Goal: Transaction & Acquisition: Purchase product/service

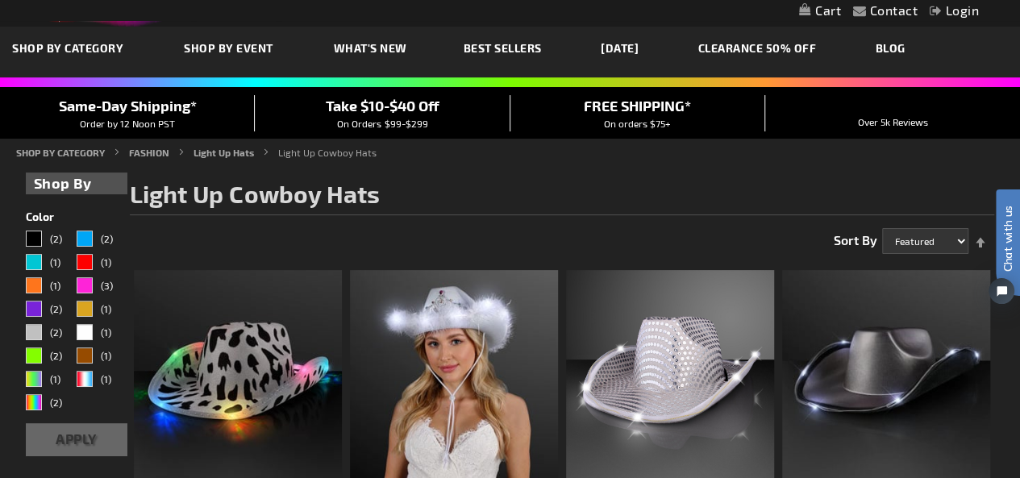
scroll to position [65, 0]
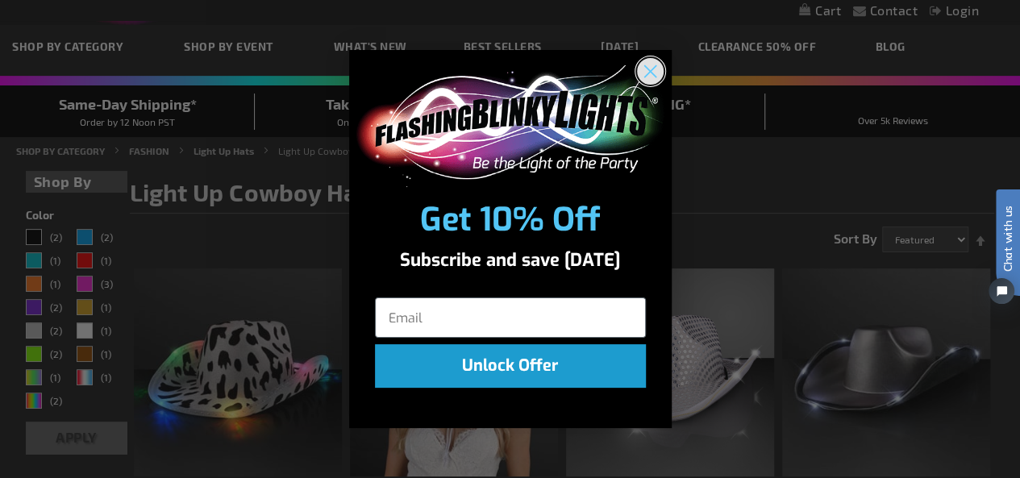
click at [651, 73] on icon "Close dialog" at bounding box center [649, 71] width 11 height 11
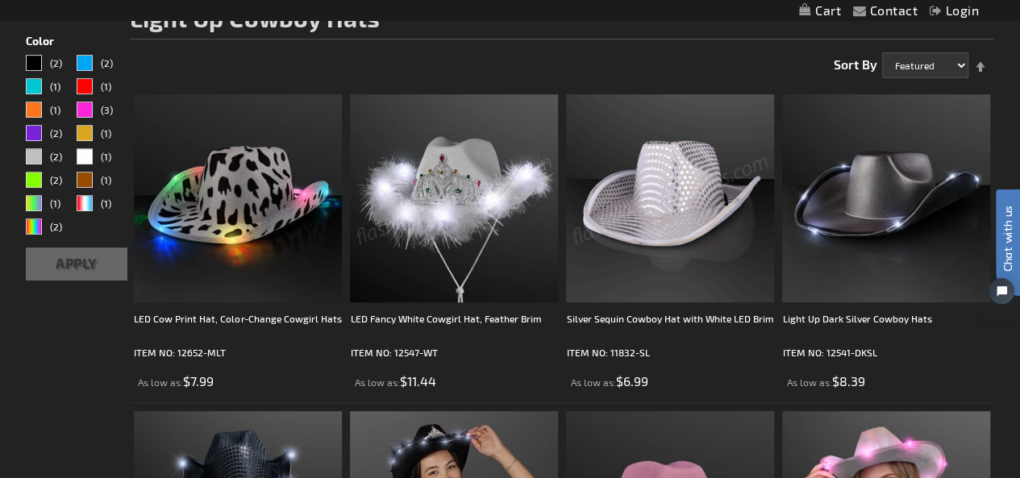
scroll to position [258, 0]
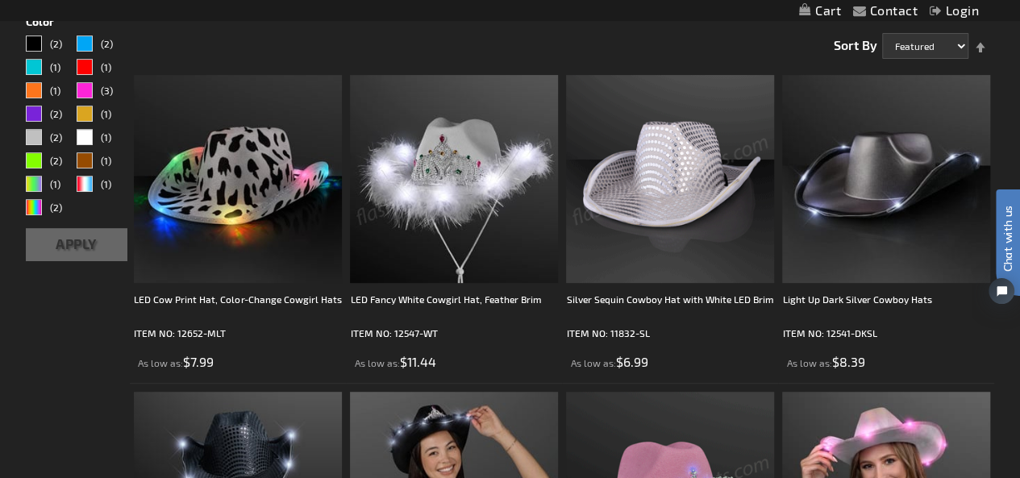
click at [663, 179] on img at bounding box center [670, 179] width 208 height 208
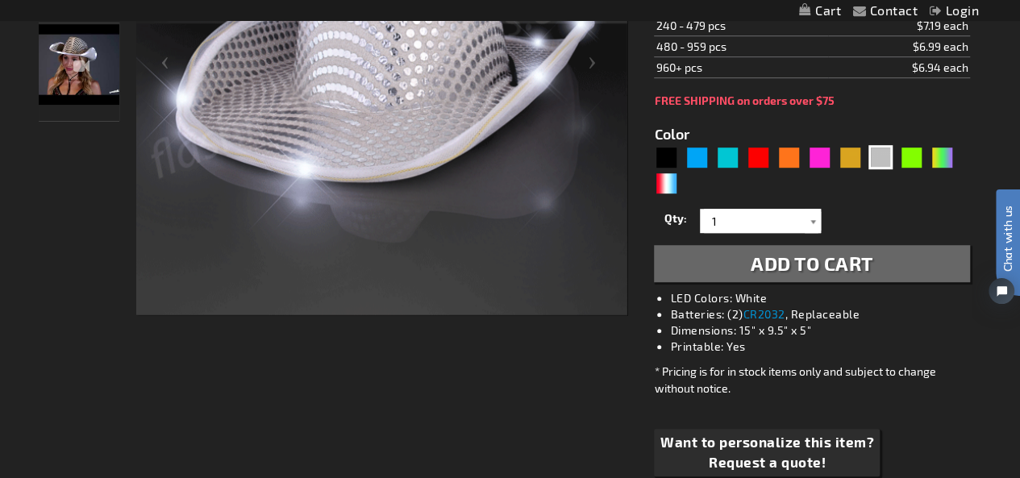
click at [806, 214] on div at bounding box center [813, 221] width 16 height 24
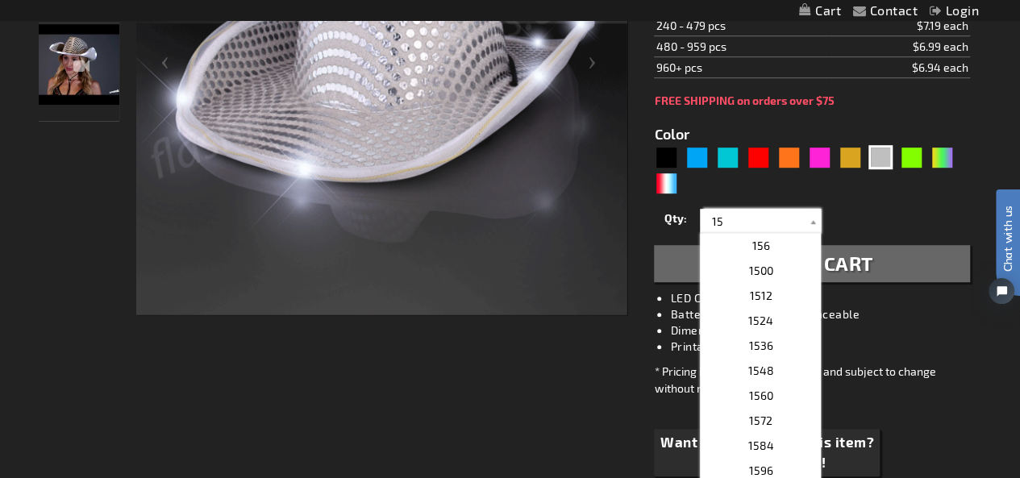
type input "1"
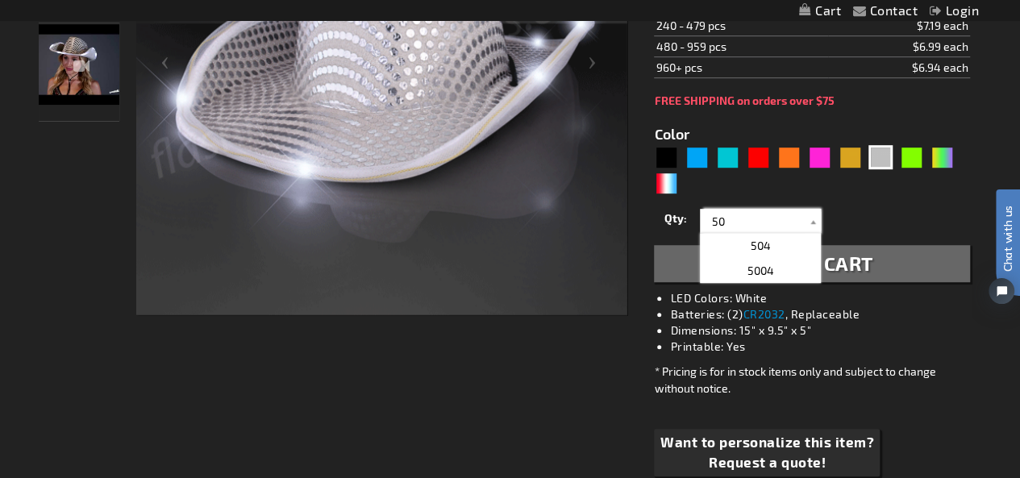
click at [764, 216] on input "50" at bounding box center [762, 221] width 117 height 24
type input "50"
click at [905, 210] on div "Qty 1 2 3 4 5 6 7 8 9 10 11 12 24 36 48 60 72 84 96 108 120 132 144 156 168" at bounding box center [811, 221] width 315 height 32
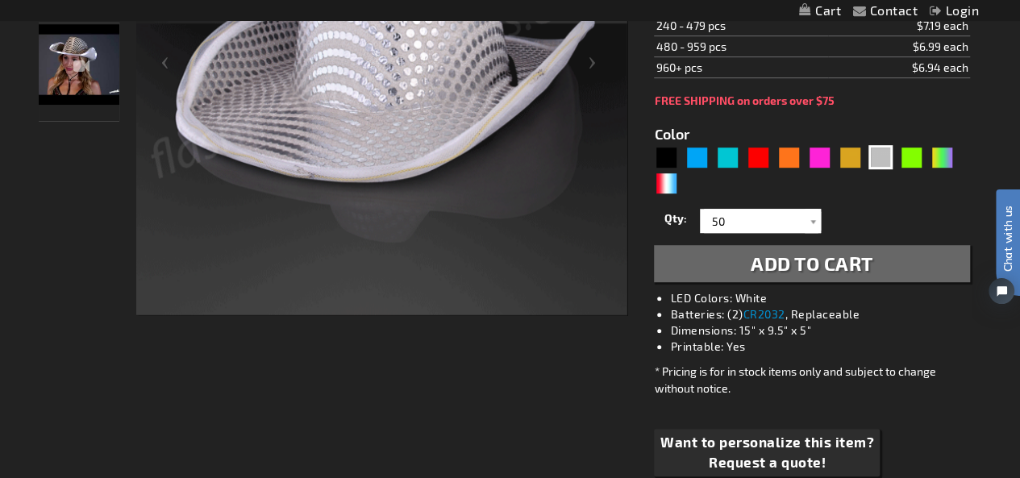
click at [835, 252] on span "Add to Cart" at bounding box center [812, 263] width 123 height 23
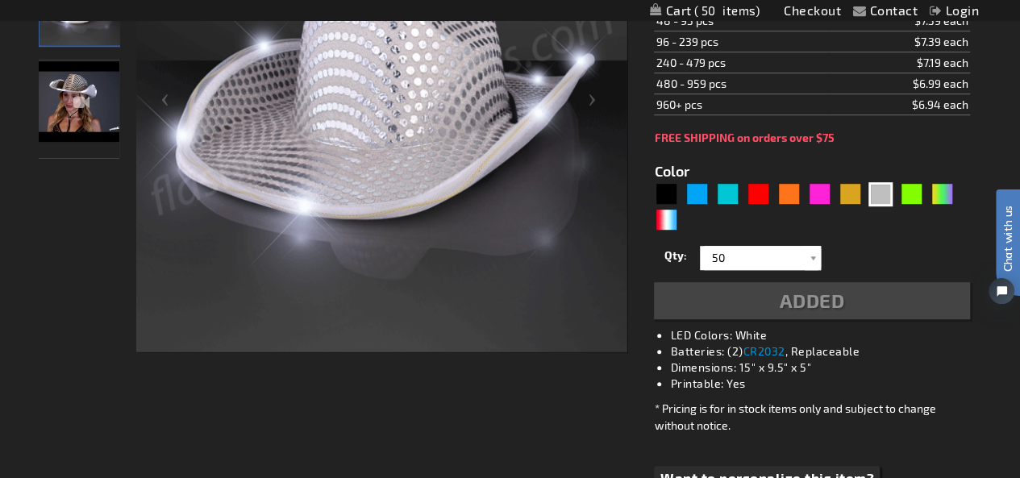
scroll to position [455, 0]
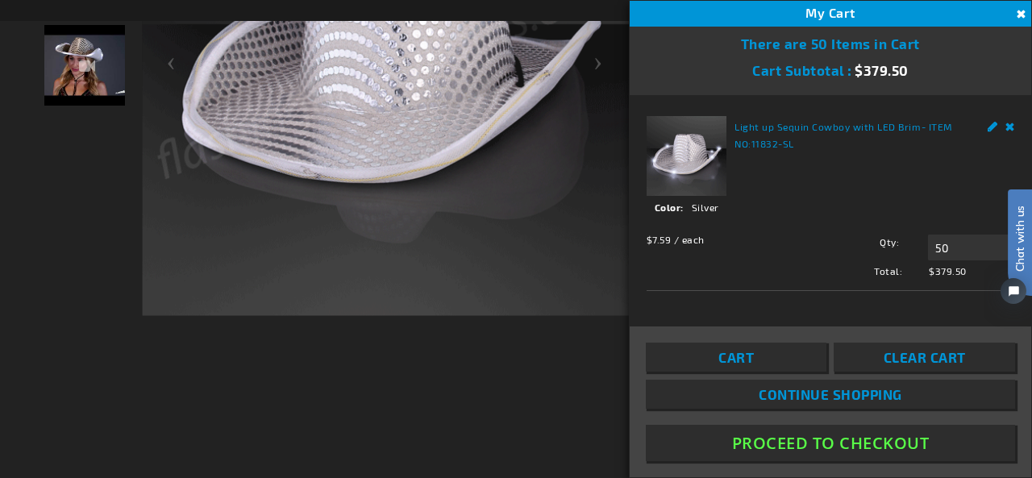
click at [816, 437] on button "Proceed To Checkout" at bounding box center [830, 443] width 369 height 36
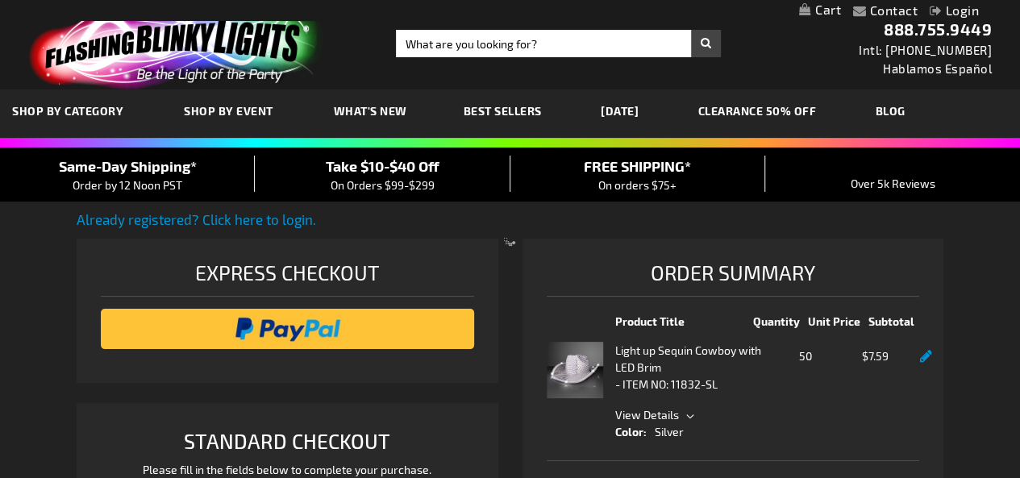
select select "US"
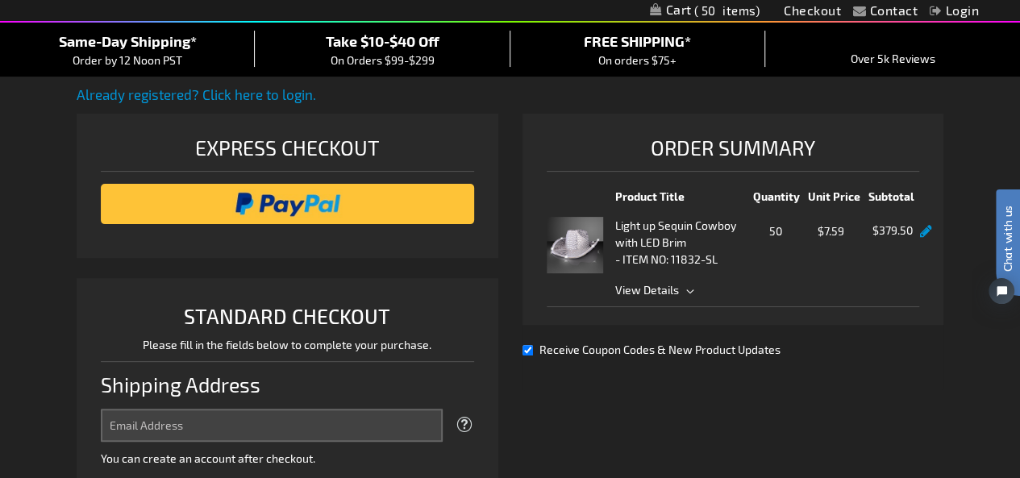
scroll to position [225, 0]
